Goal: Navigation & Orientation: Understand site structure

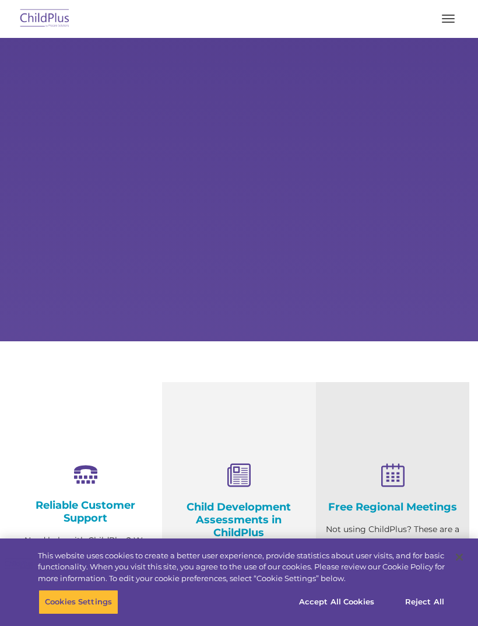
select select "MEDIUM"
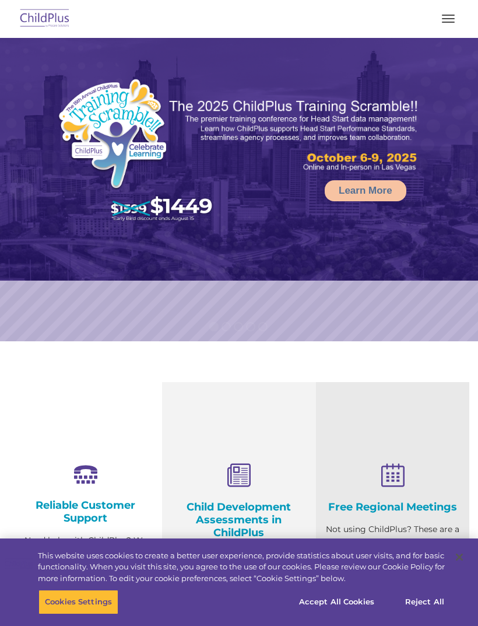
click at [446, 22] on span "button" at bounding box center [448, 22] width 13 height 1
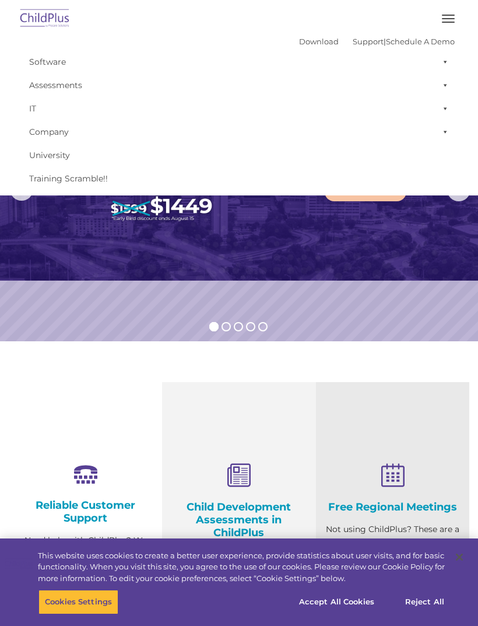
click at [452, 24] on button "button" at bounding box center [448, 18] width 24 height 19
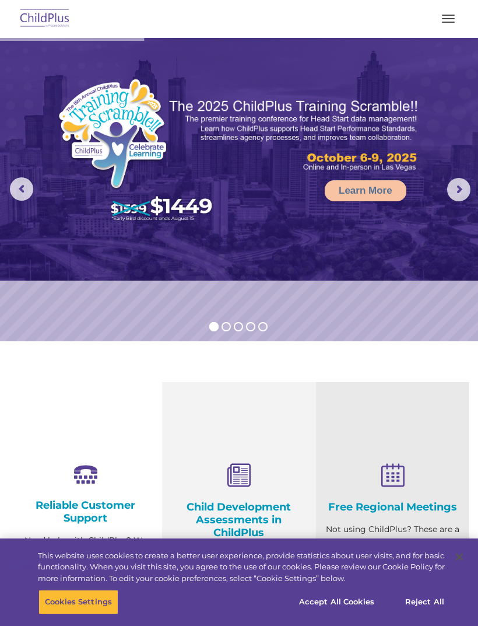
click at [40, 22] on img at bounding box center [44, 18] width 55 height 27
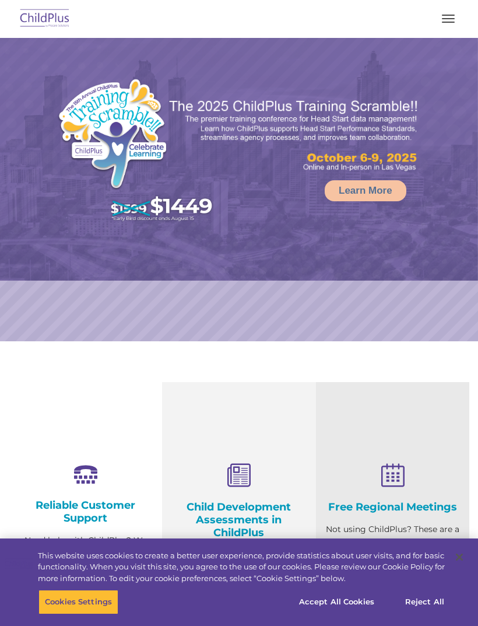
select select "MEDIUM"
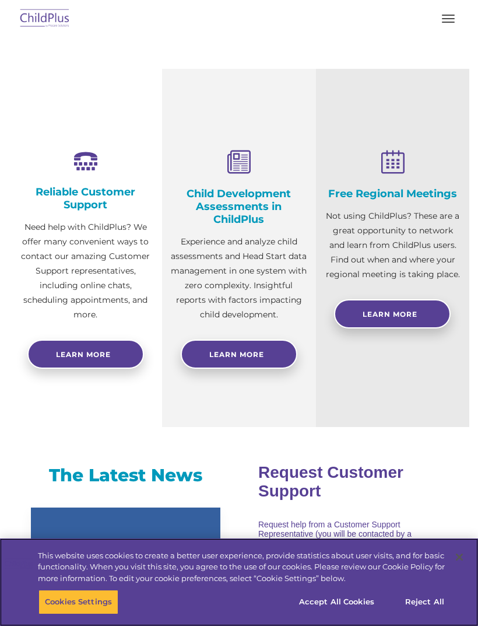
scroll to position [247, 0]
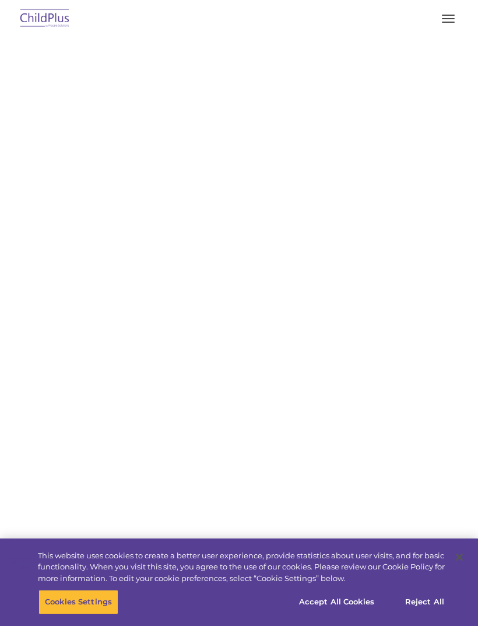
type input ""
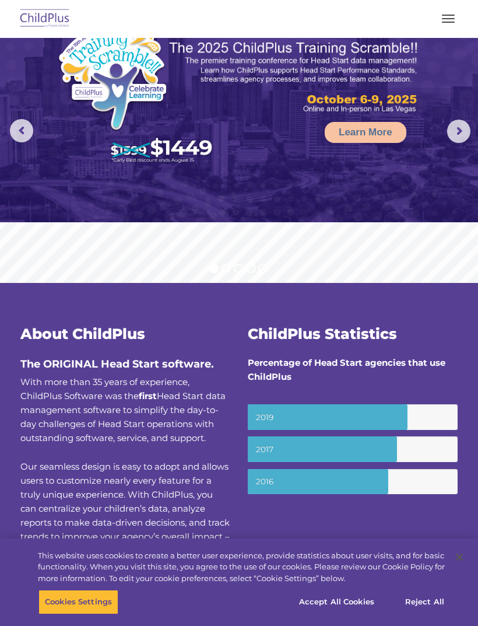
click at [447, 21] on button "button" at bounding box center [448, 18] width 24 height 19
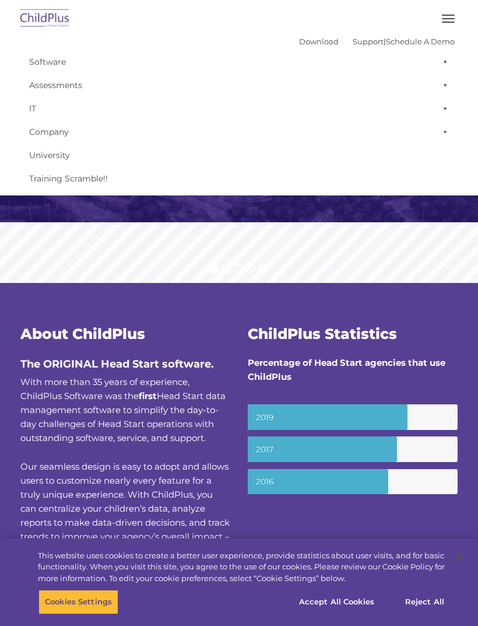
click at [442, 64] on span at bounding box center [443, 61] width 12 height 23
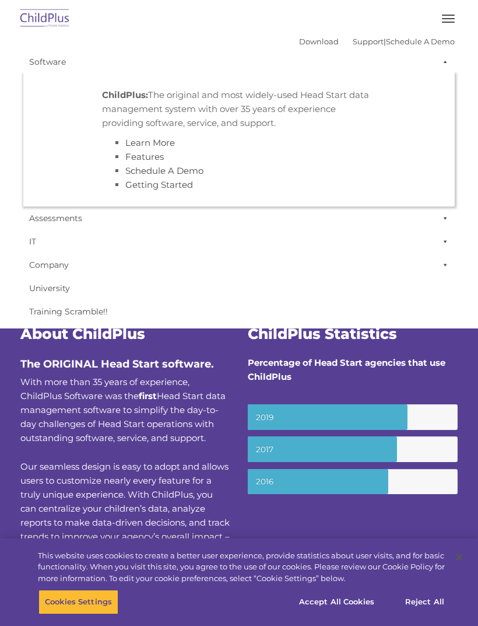
click at [442, 58] on span at bounding box center [443, 61] width 12 height 23
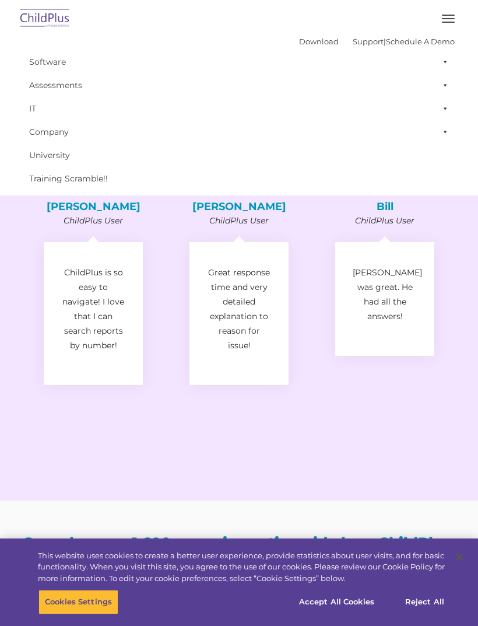
scroll to position [2345, 0]
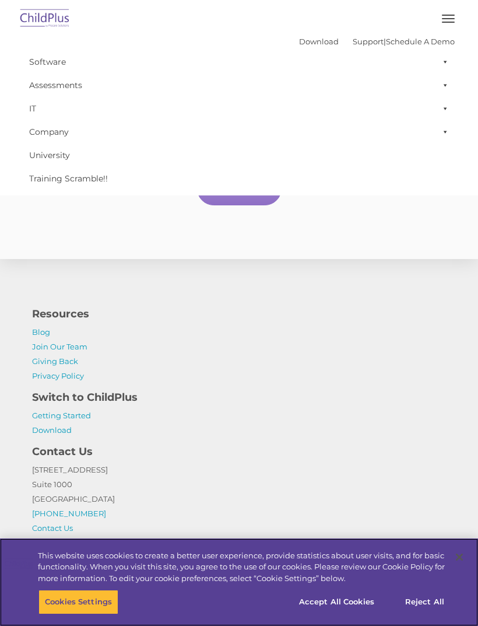
click at [114, 624] on div "Cookies Settings Reject All Accept All Cookies" at bounding box center [253, 607] width 430 height 34
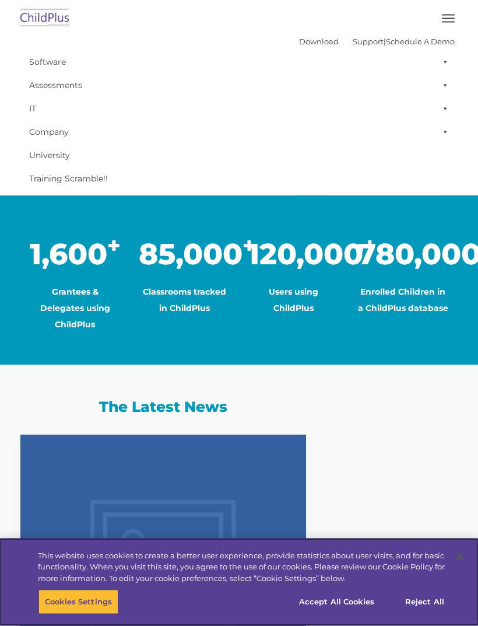
scroll to position [843, 0]
